Goal: Find specific page/section: Find specific page/section

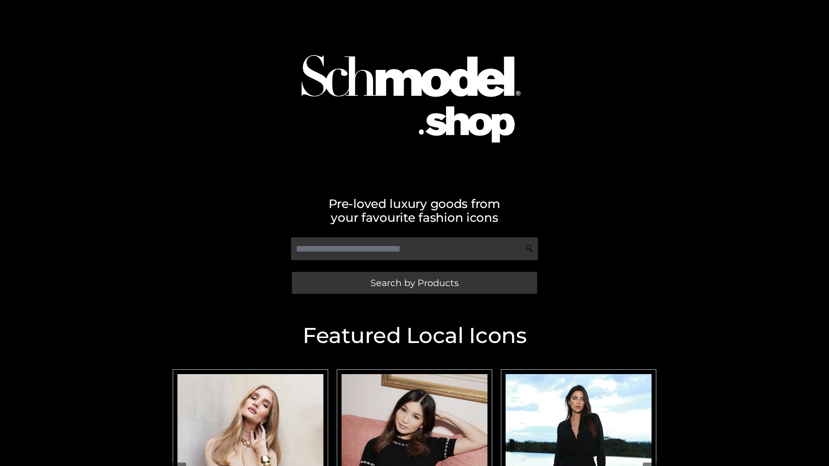
click at [414, 283] on span "Search by Products" at bounding box center [414, 282] width 88 height 9
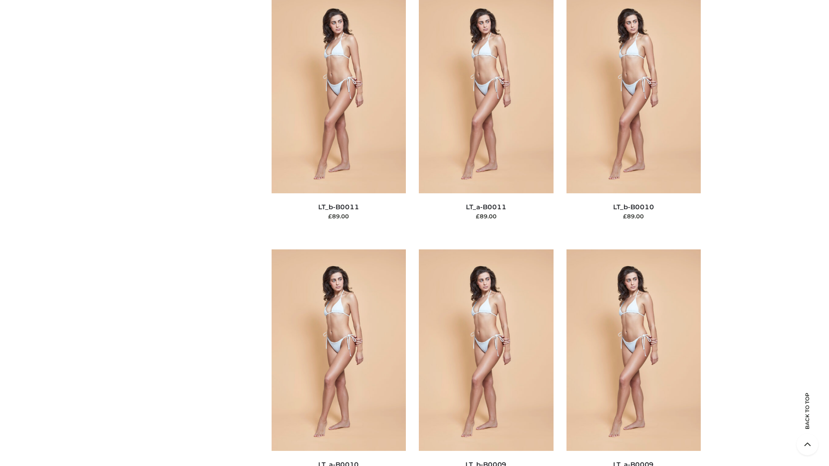
scroll to position [3876, 0]
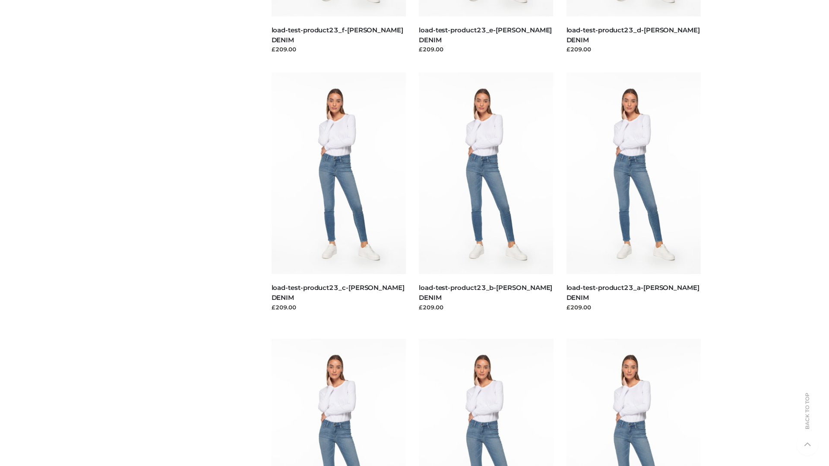
scroll to position [757, 0]
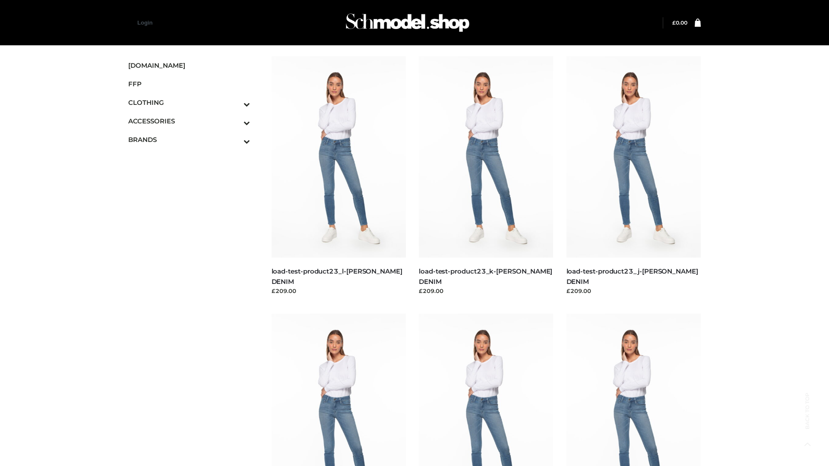
scroll to position [757, 0]
